Goal: Task Accomplishment & Management: Use online tool/utility

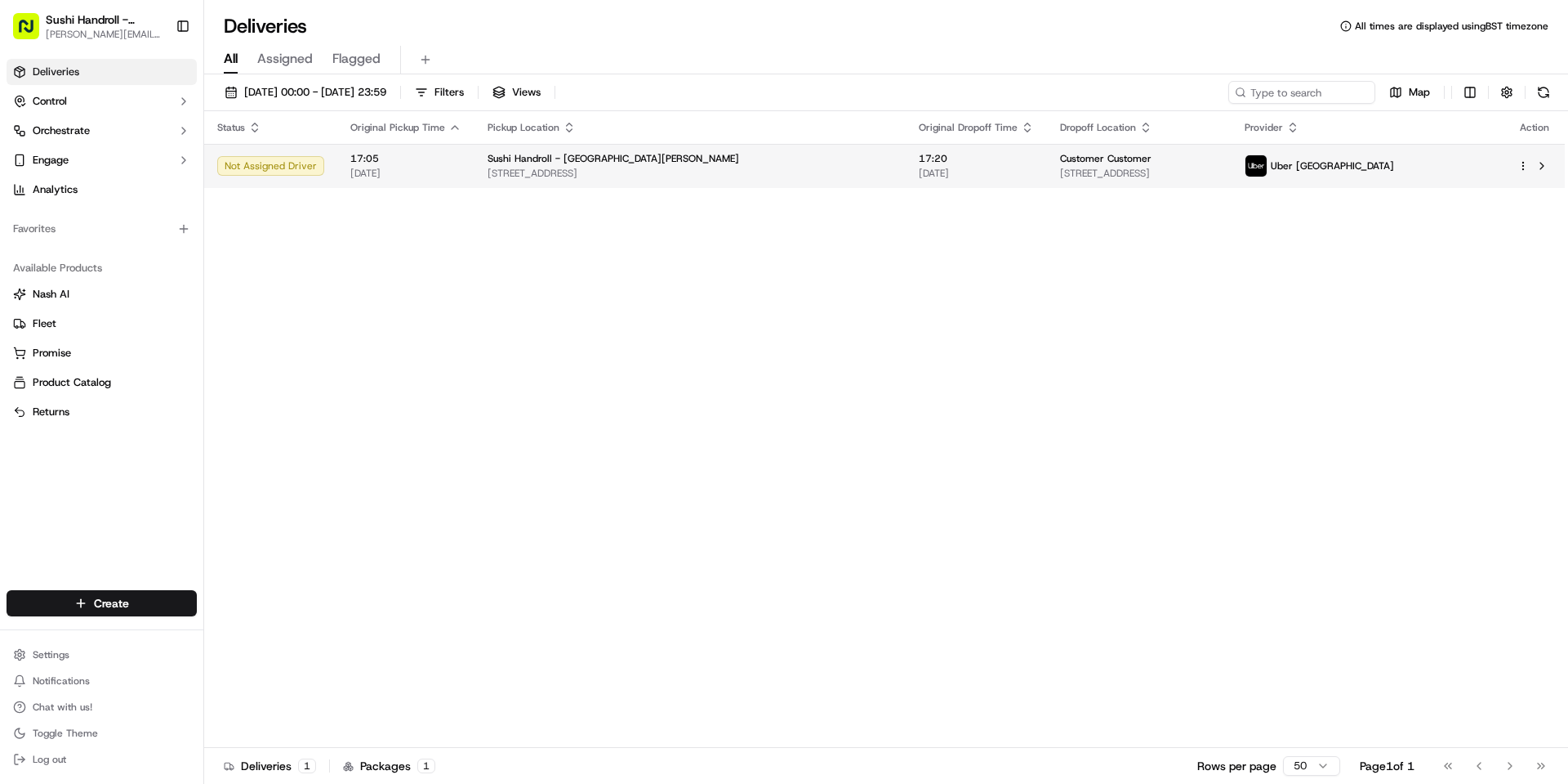
click at [300, 169] on div "Not Assigned Driver" at bounding box center [270, 166] width 107 height 20
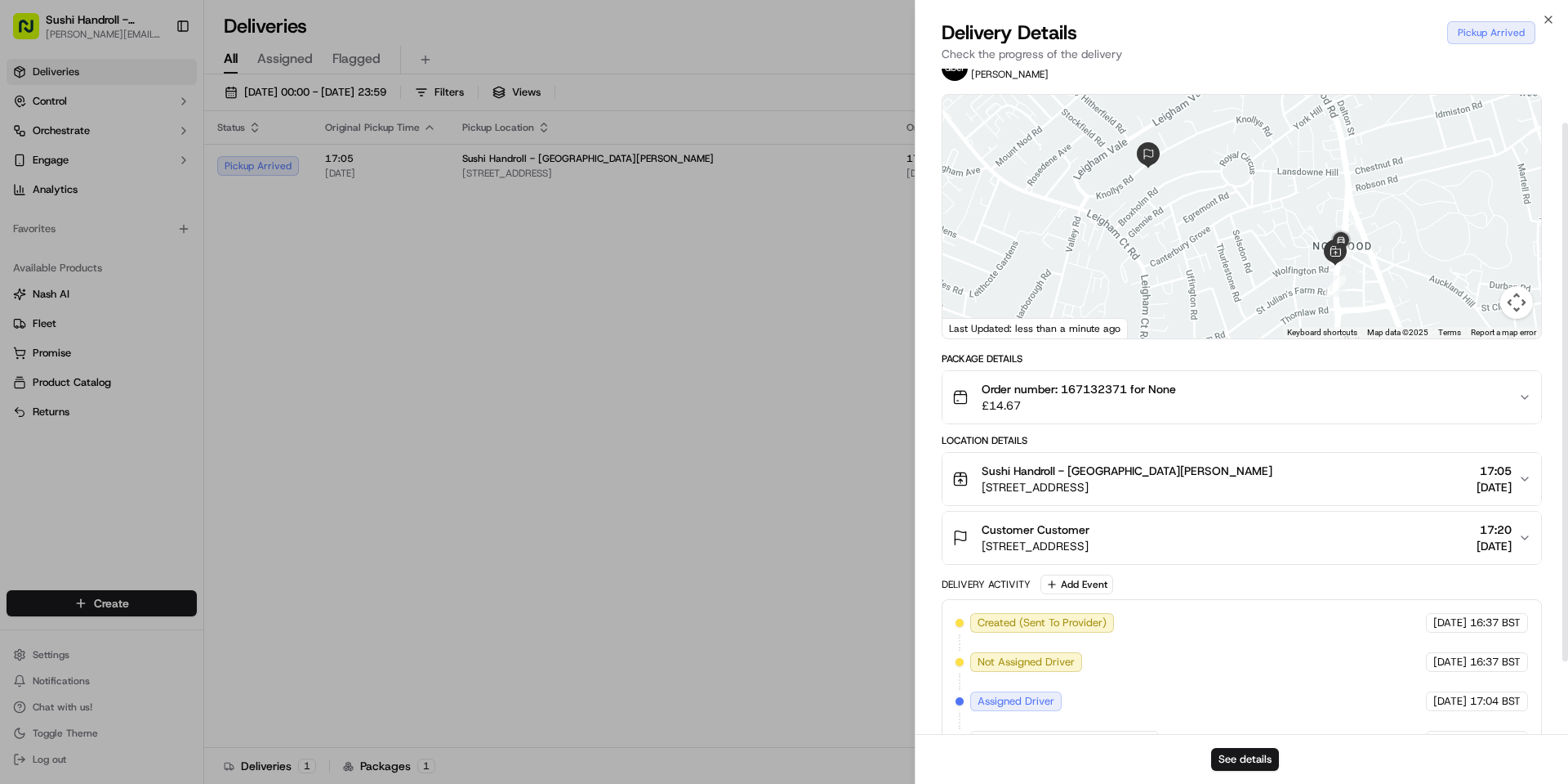
scroll to position [89, 0]
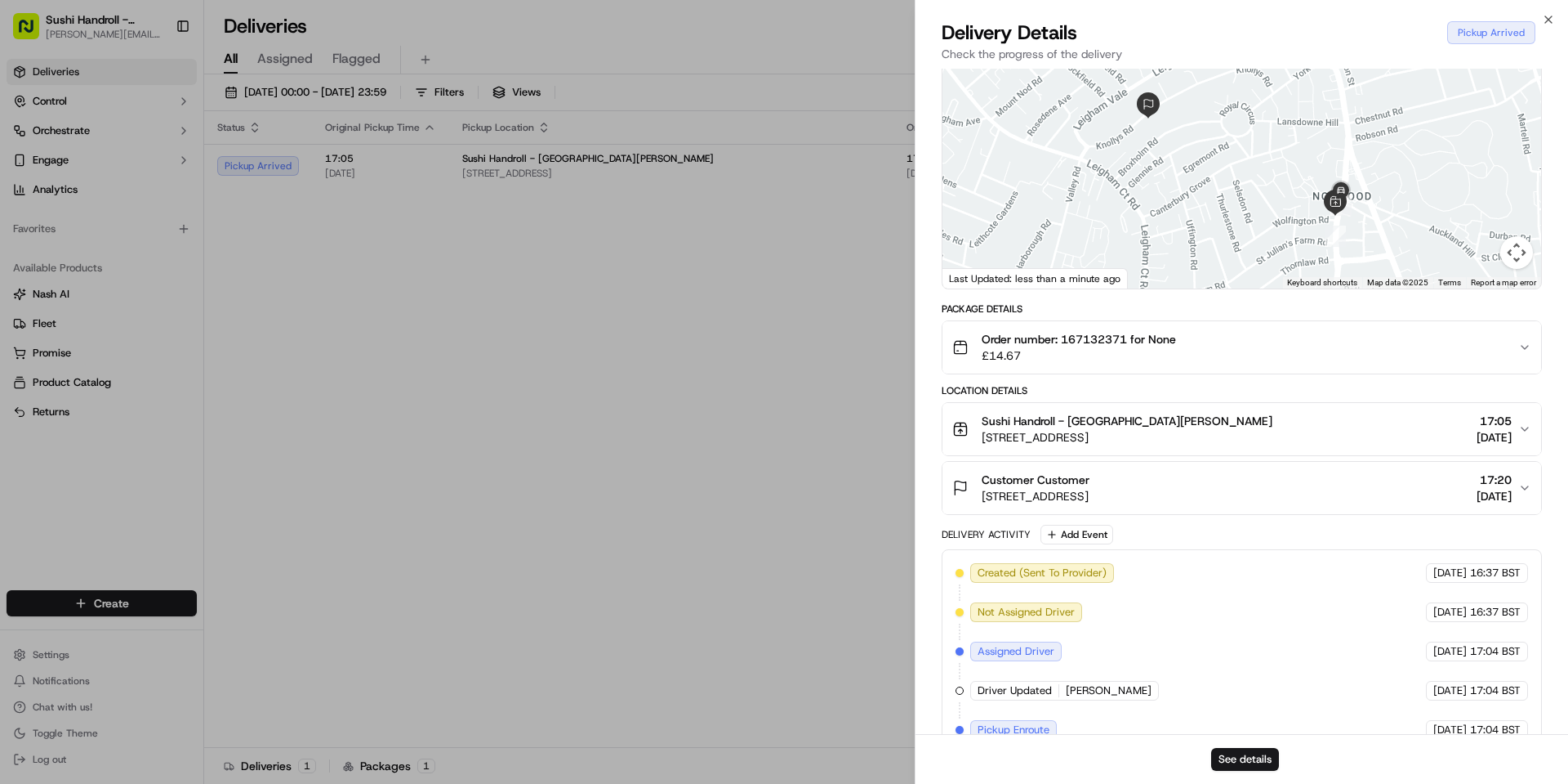
click at [1030, 654] on span "Assigned Driver" at bounding box center [1016, 651] width 77 height 15
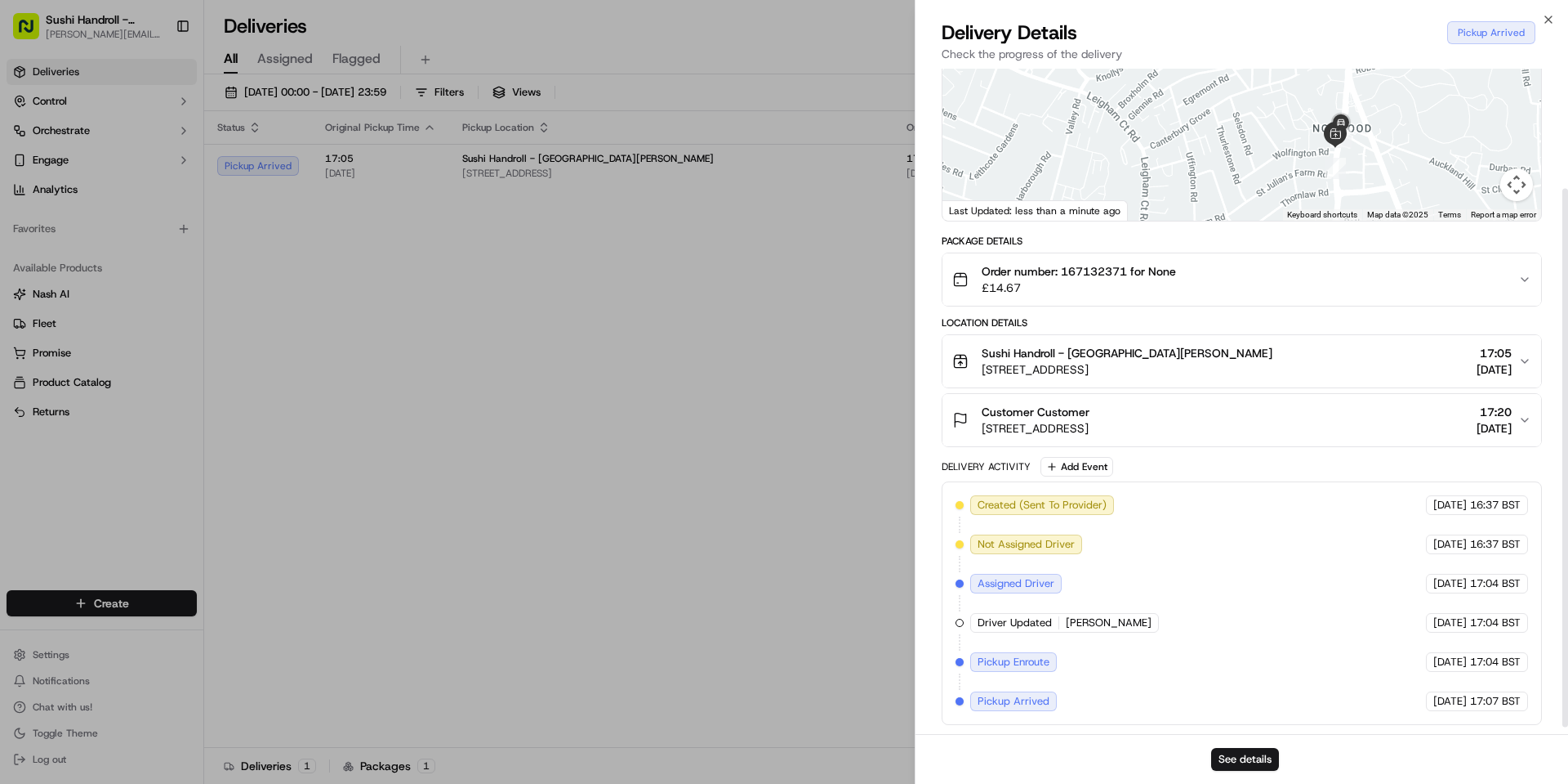
scroll to position [157, 0]
click at [1544, 16] on icon "button" at bounding box center [1548, 20] width 13 height 13
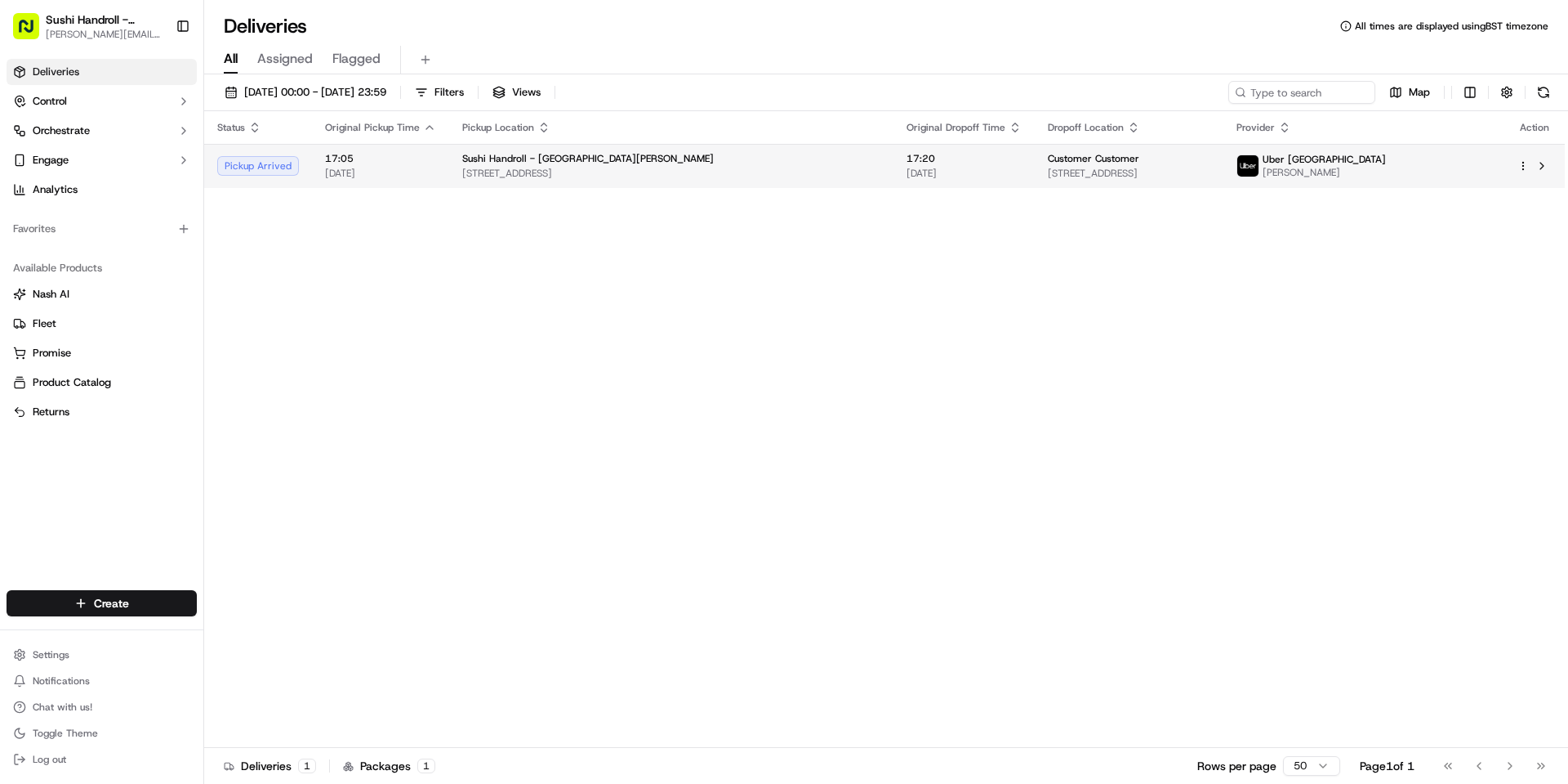
click at [606, 172] on span "[STREET_ADDRESS]" at bounding box center [672, 173] width 418 height 13
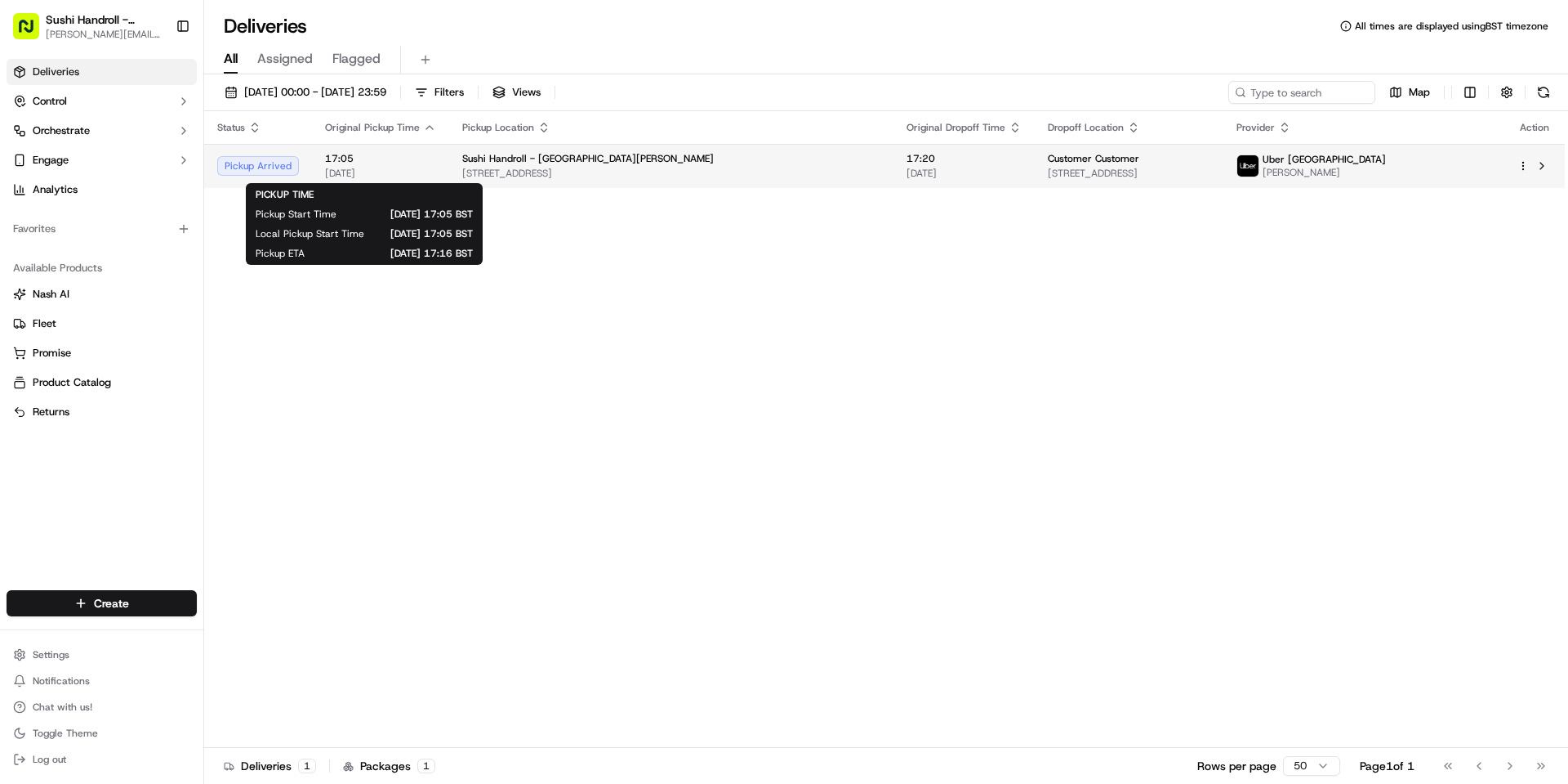
click at [332, 158] on span "17:05" at bounding box center [380, 158] width 111 height 13
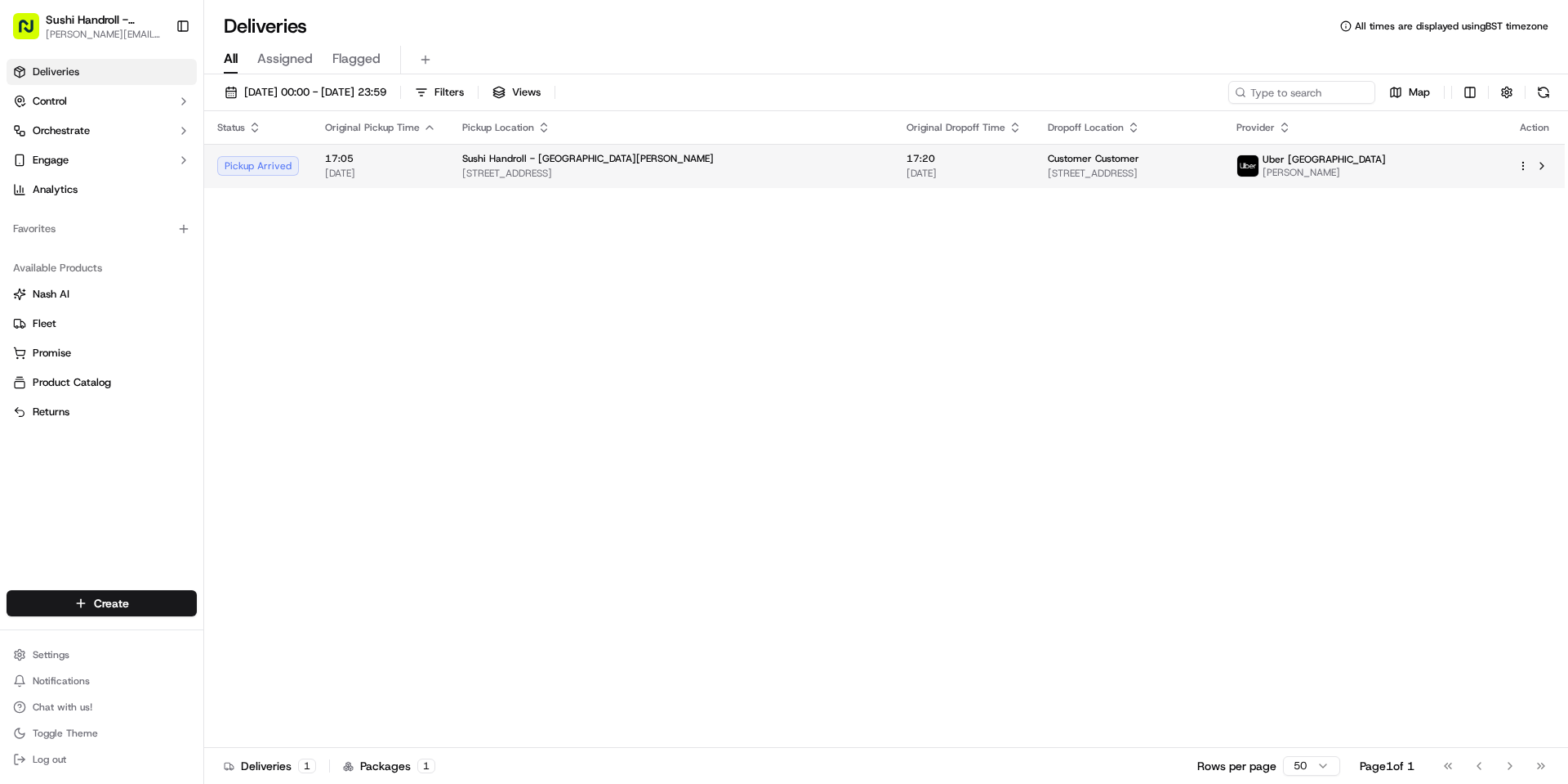
click at [312, 175] on td "17:05 20/09/2025" at bounding box center [380, 166] width 137 height 44
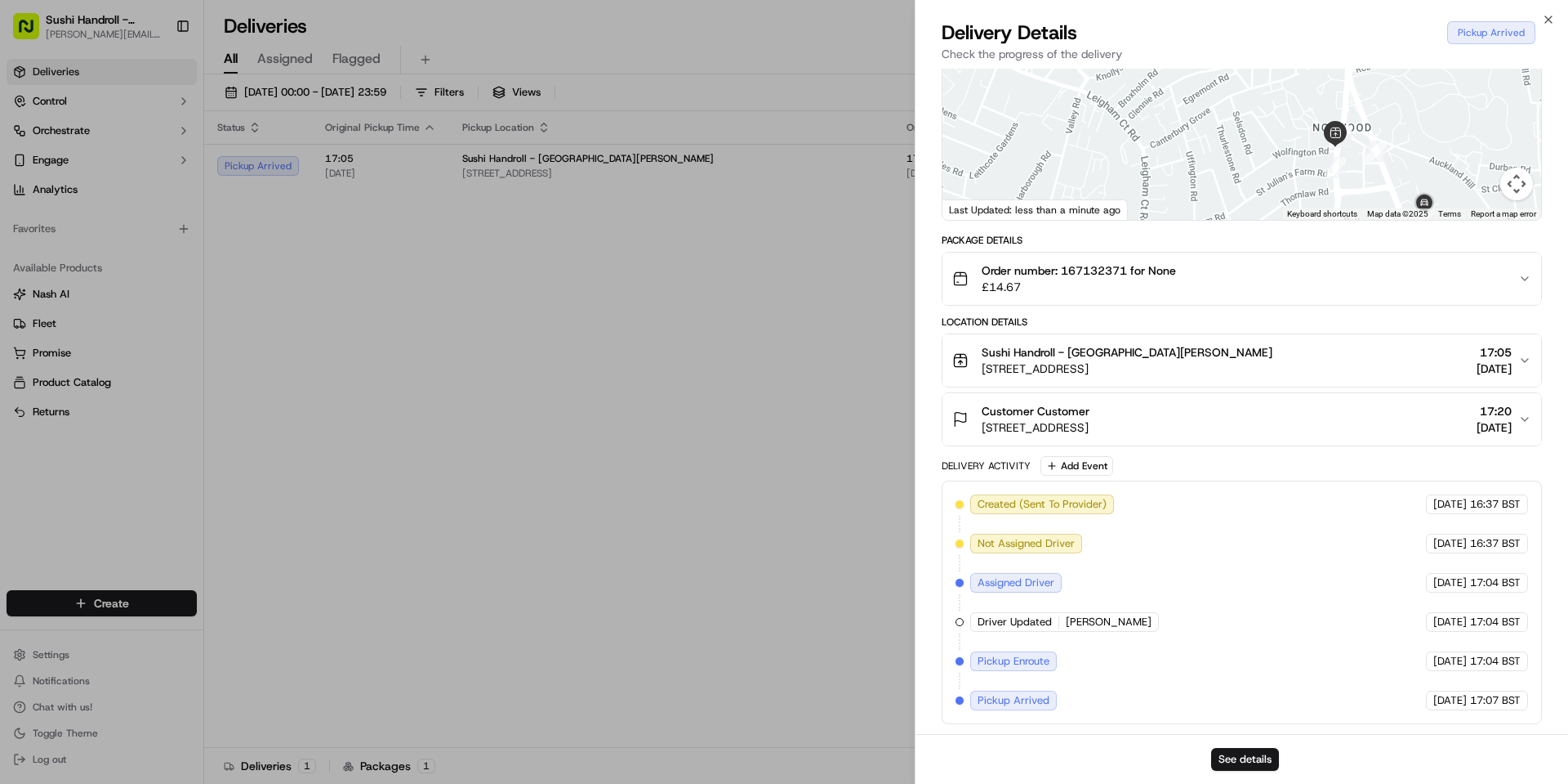
click at [1039, 629] on span "Driver Updated" at bounding box center [1015, 622] width 74 height 15
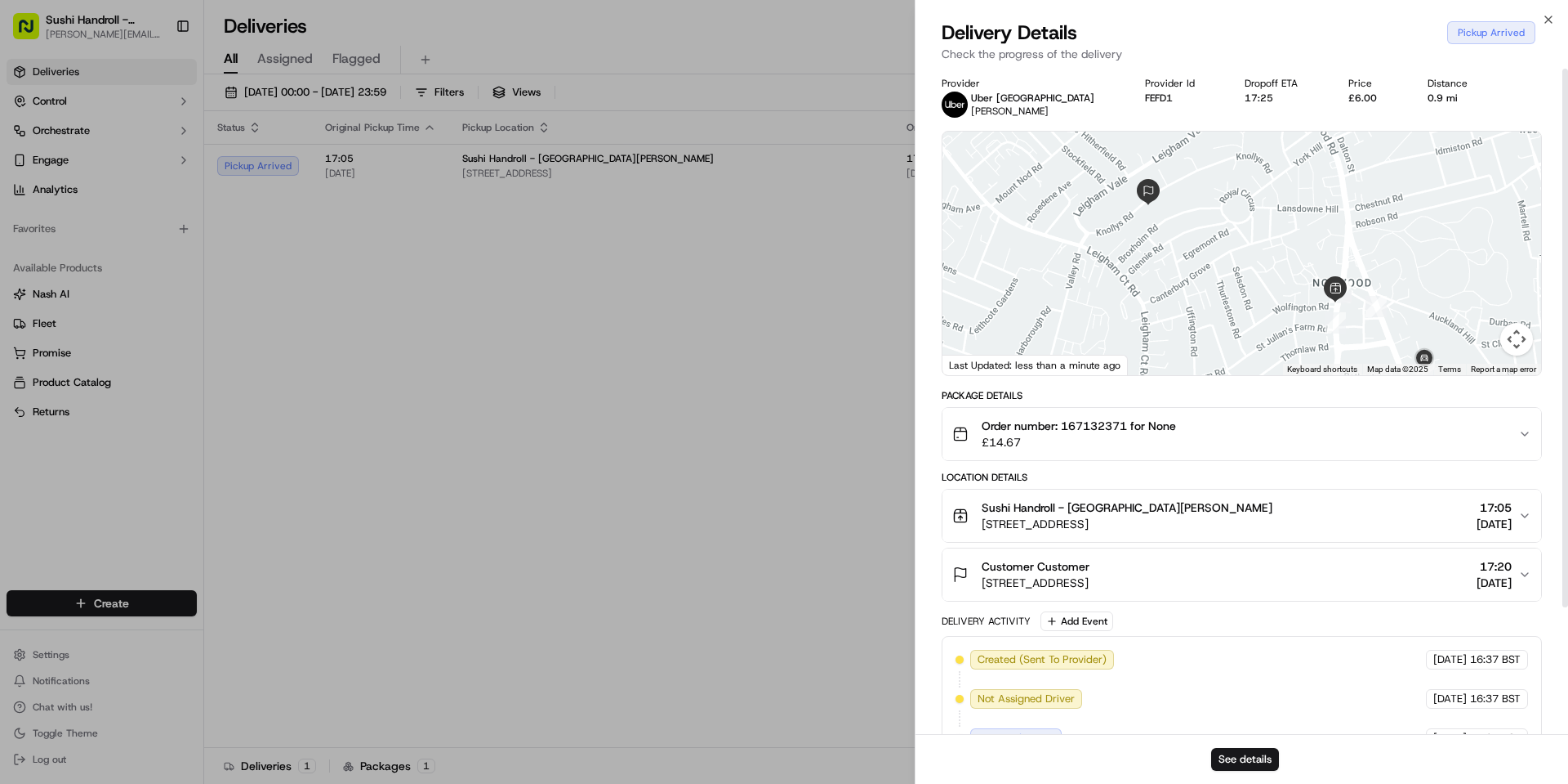
scroll to position [0, 0]
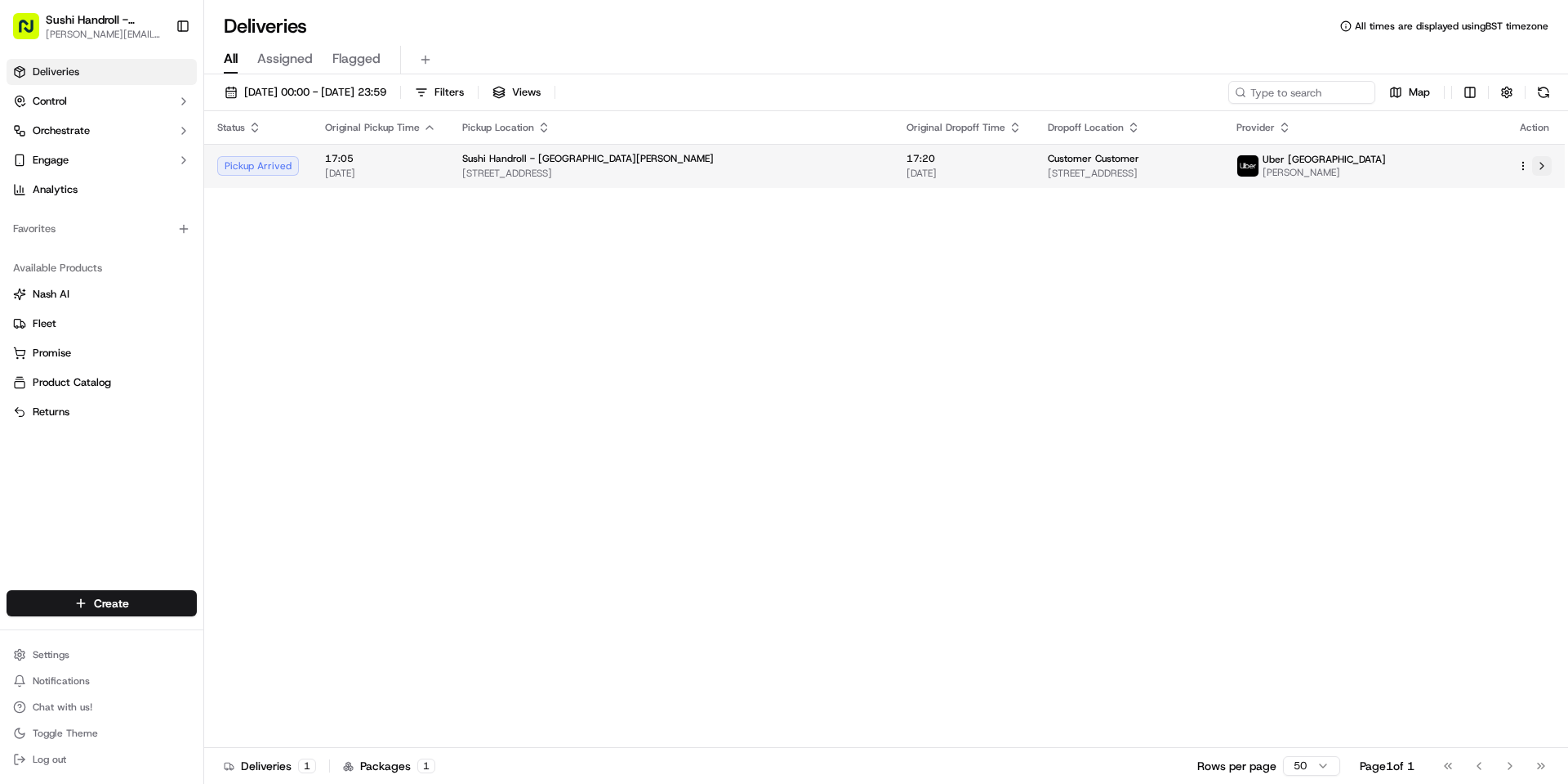
click at [1540, 169] on button at bounding box center [1542, 166] width 20 height 20
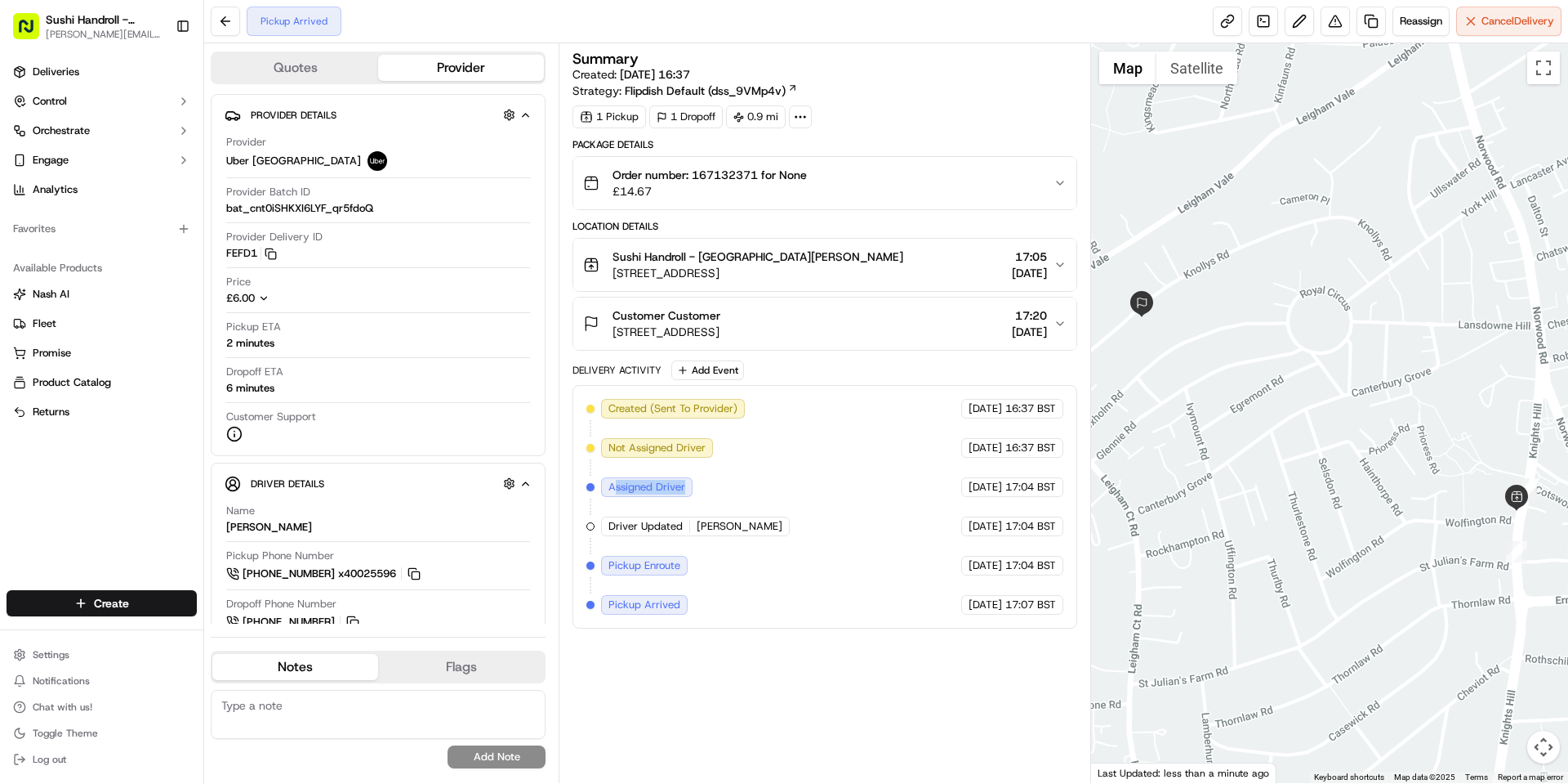
drag, startPoint x: 616, startPoint y: 488, endPoint x: 691, endPoint y: 499, distance: 75.8
click at [691, 499] on div "Created (Sent To Provider) Uber UK [DATE] 16:37 BST Not Assigned Driver Uber UK…" at bounding box center [824, 506] width 476 height 216
click at [806, 116] on circle at bounding box center [806, 117] width 2 height 2
click at [938, 114] on div "1 Pickup 1 Dropoff 0.9 mi" at bounding box center [824, 117] width 504 height 23
click at [668, 667] on div "Summary Created: 20/09/2025 16:37 Strategy: Flipdish Default (dss_9VMp4v) 1 Pic…" at bounding box center [824, 413] width 504 height 724
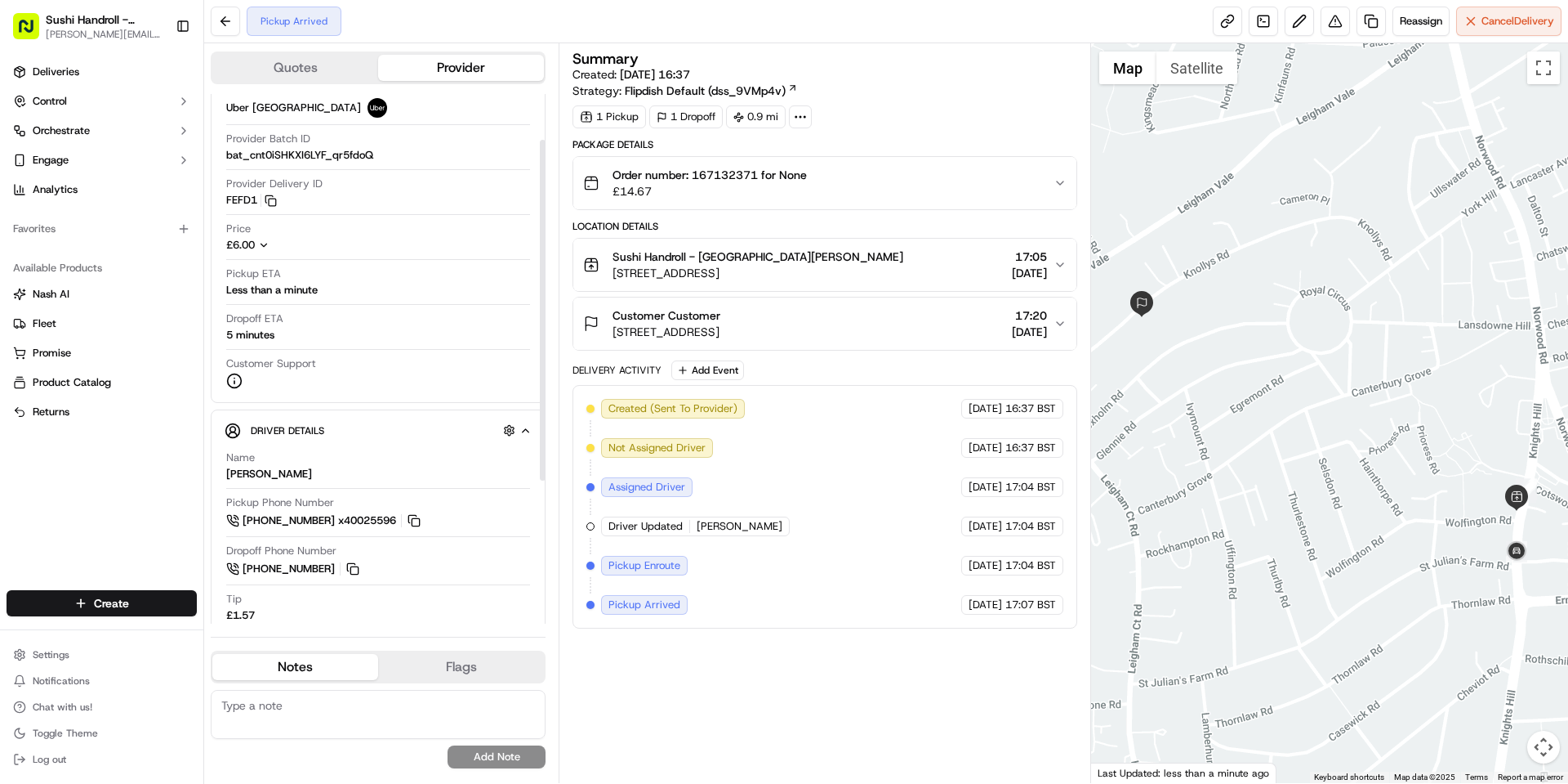
scroll to position [24, 0]
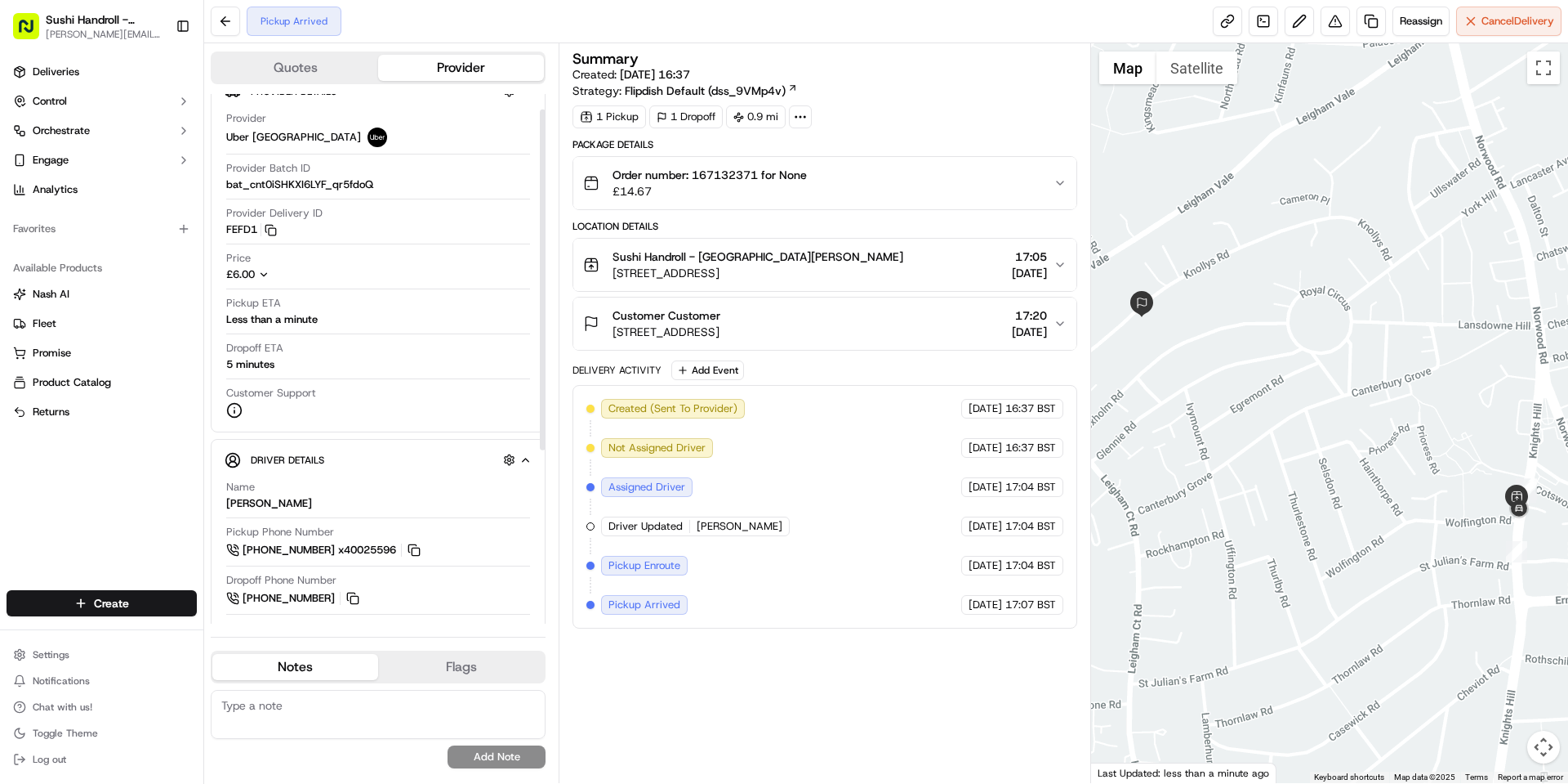
click at [265, 272] on icon "button" at bounding box center [263, 274] width 12 height 12
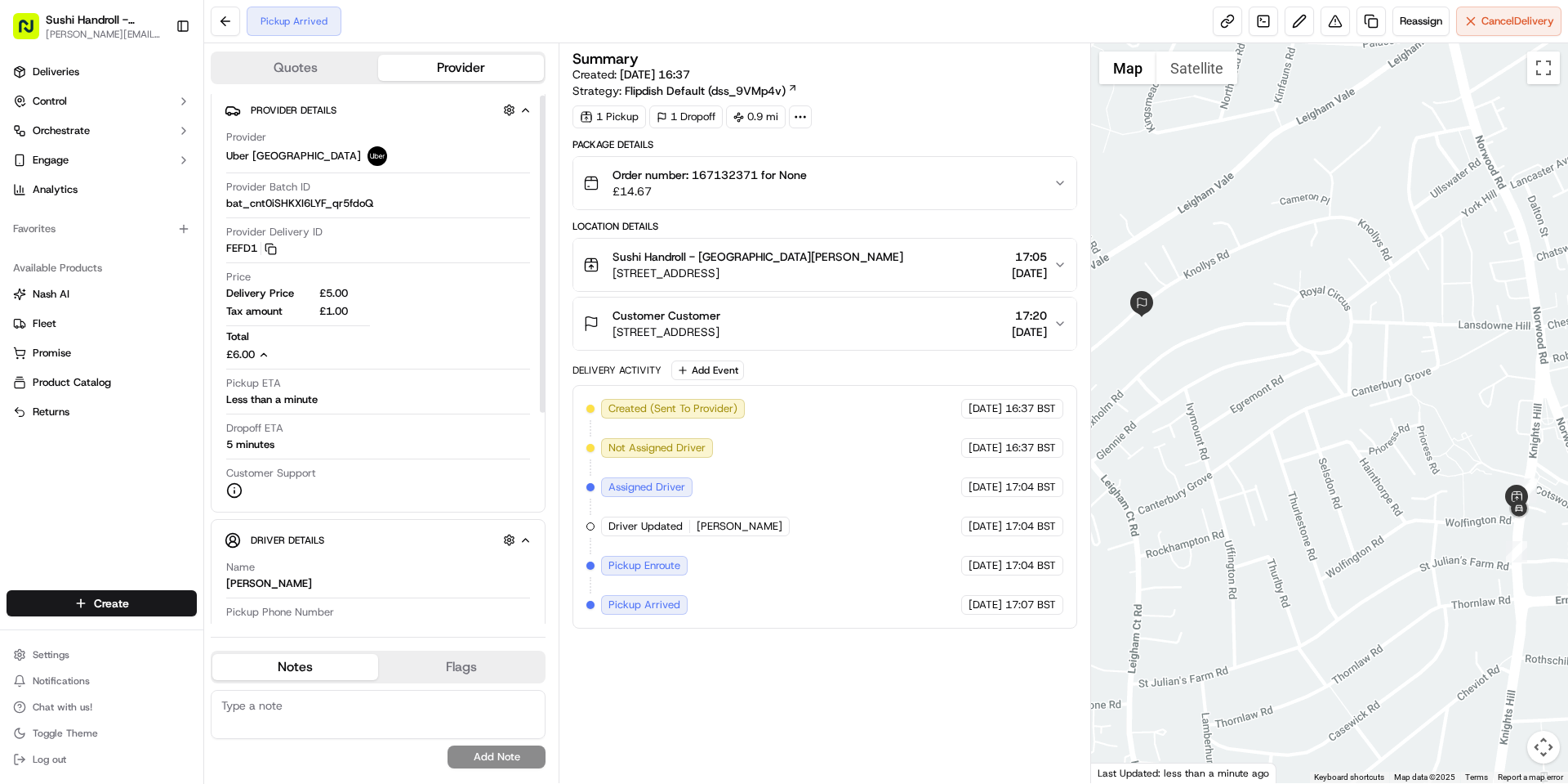
scroll to position [0, 0]
click at [368, 163] on img at bounding box center [378, 161] width 20 height 20
click at [525, 123] on div "Provider Details Hidden ( 1 )" at bounding box center [391, 114] width 281 height 20
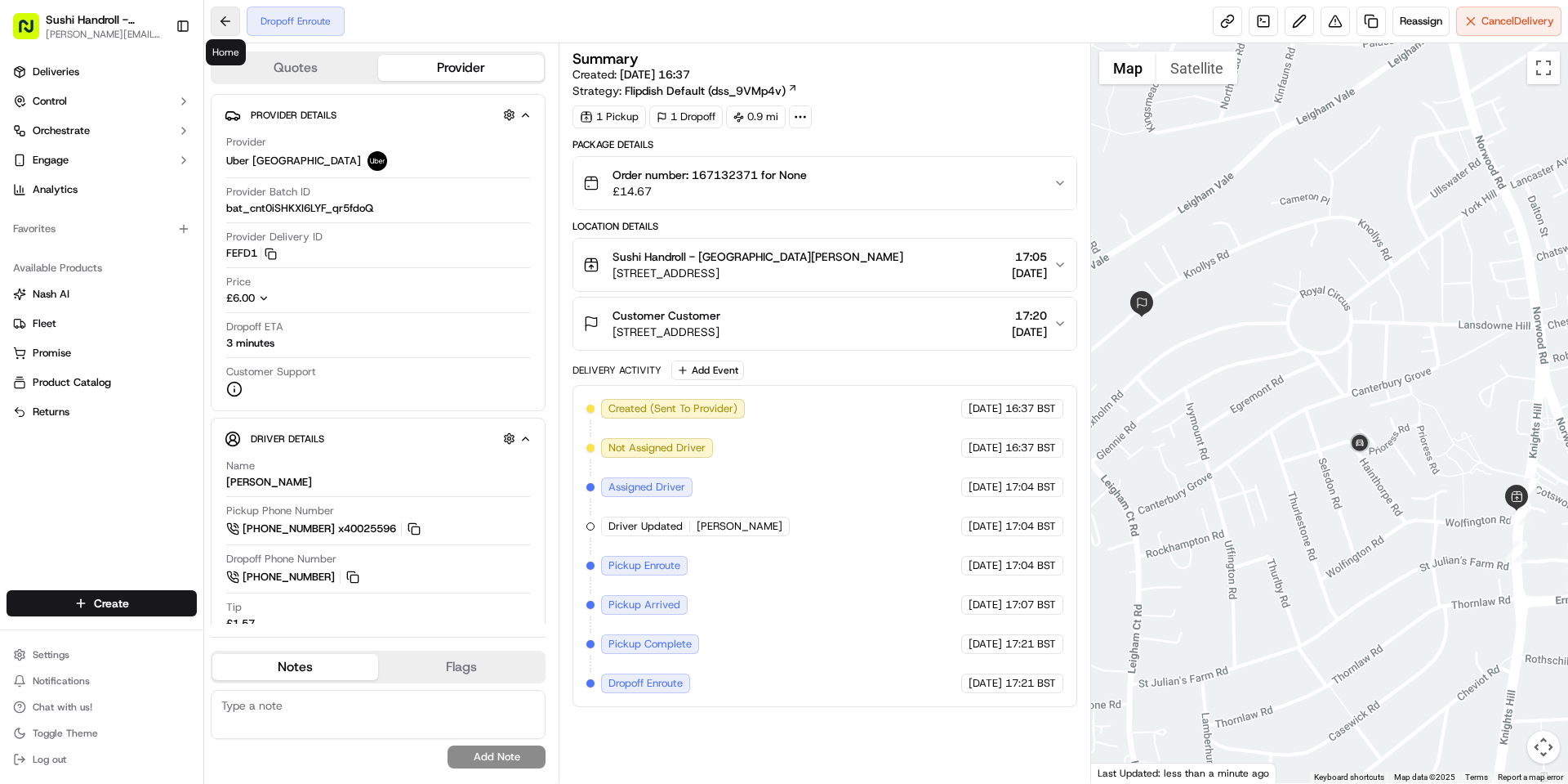
click at [222, 19] on button at bounding box center [225, 20] width 29 height 29
